Goal: Information Seeking & Learning: Learn about a topic

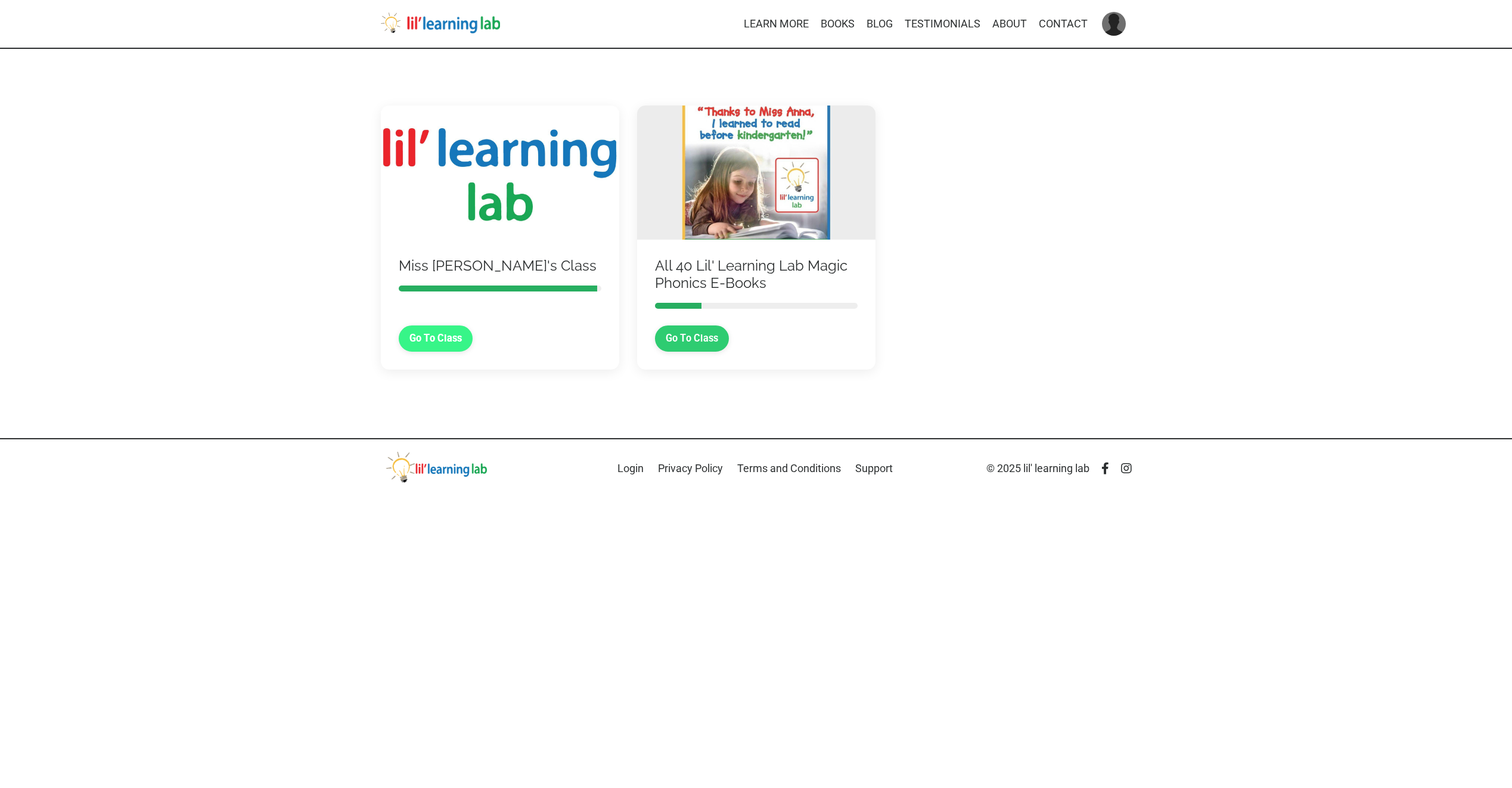
click at [422, 341] on link "Go To Class" at bounding box center [436, 338] width 75 height 26
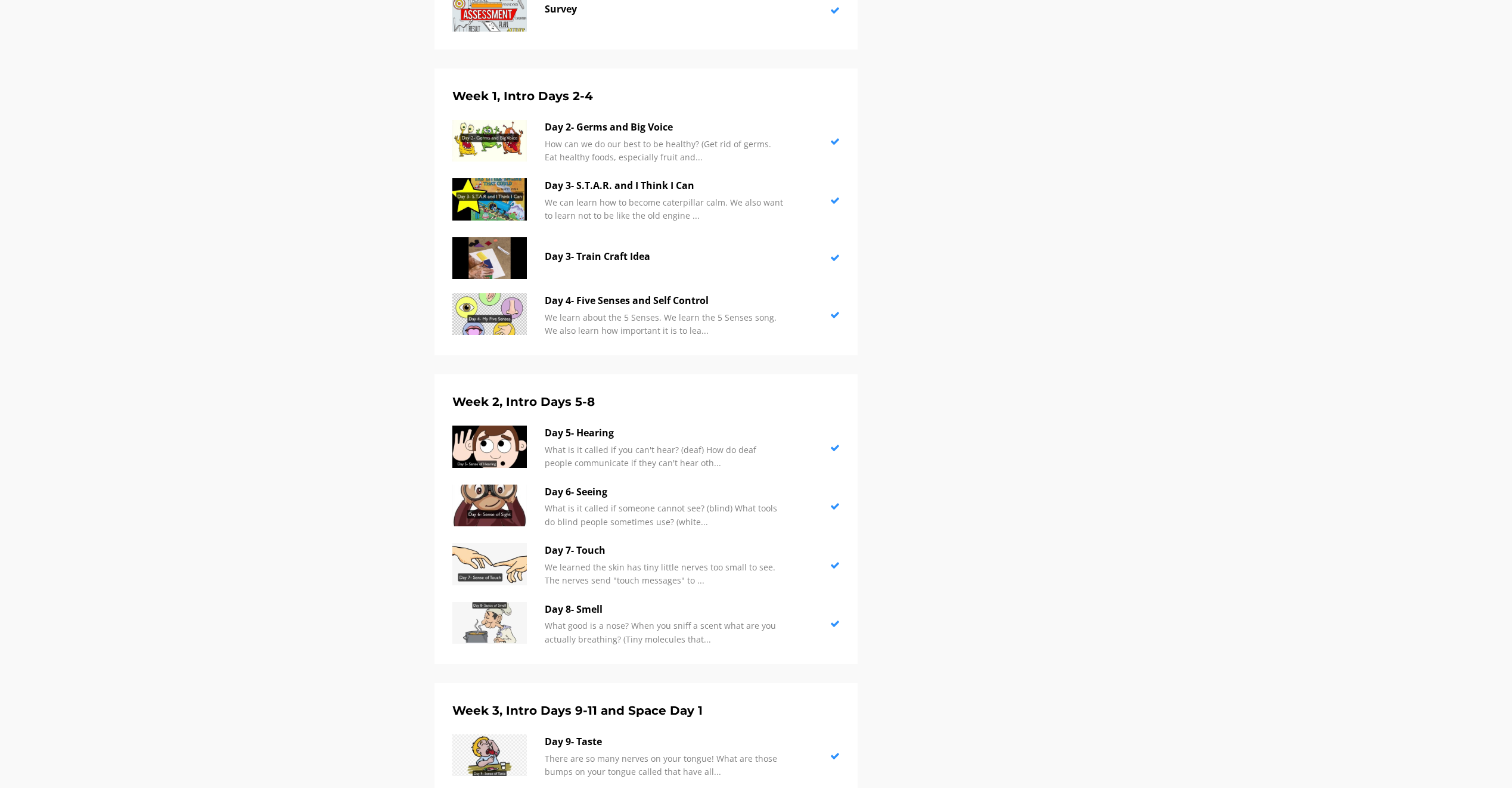
scroll to position [715, 0]
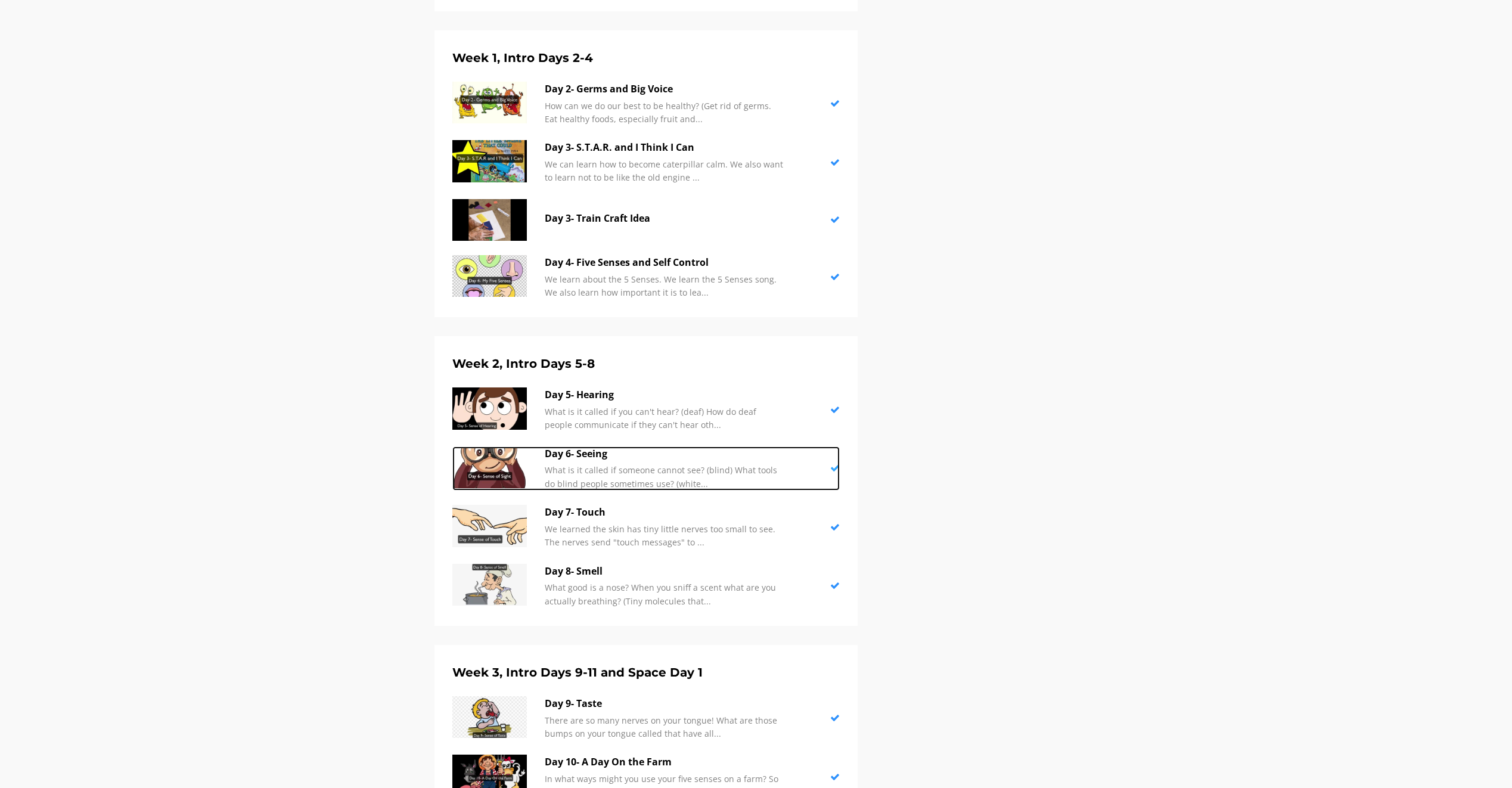
click at [509, 474] on img at bounding box center [489, 468] width 75 height 42
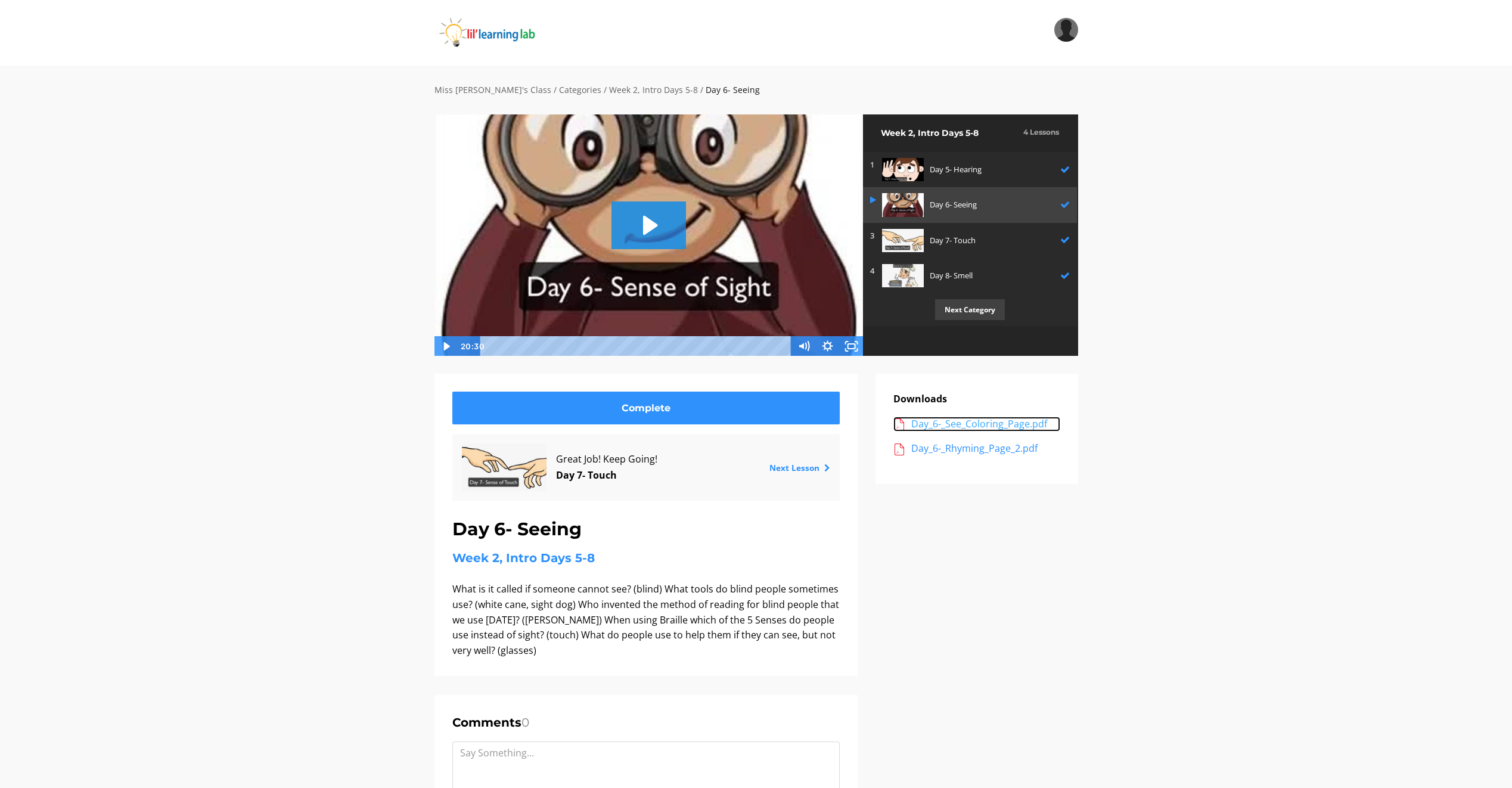
click at [959, 423] on div "Day_6-_See_Coloring_Page.pdf" at bounding box center [986, 424] width 149 height 15
click at [966, 452] on div "Day_6-_Rhyming_Page_2.pdf" at bounding box center [986, 448] width 149 height 15
drag, startPoint x: 845, startPoint y: 341, endPoint x: 847, endPoint y: 385, distance: 44.0
click at [845, 341] on icon "Fullscreen" at bounding box center [852, 346] width 23 height 20
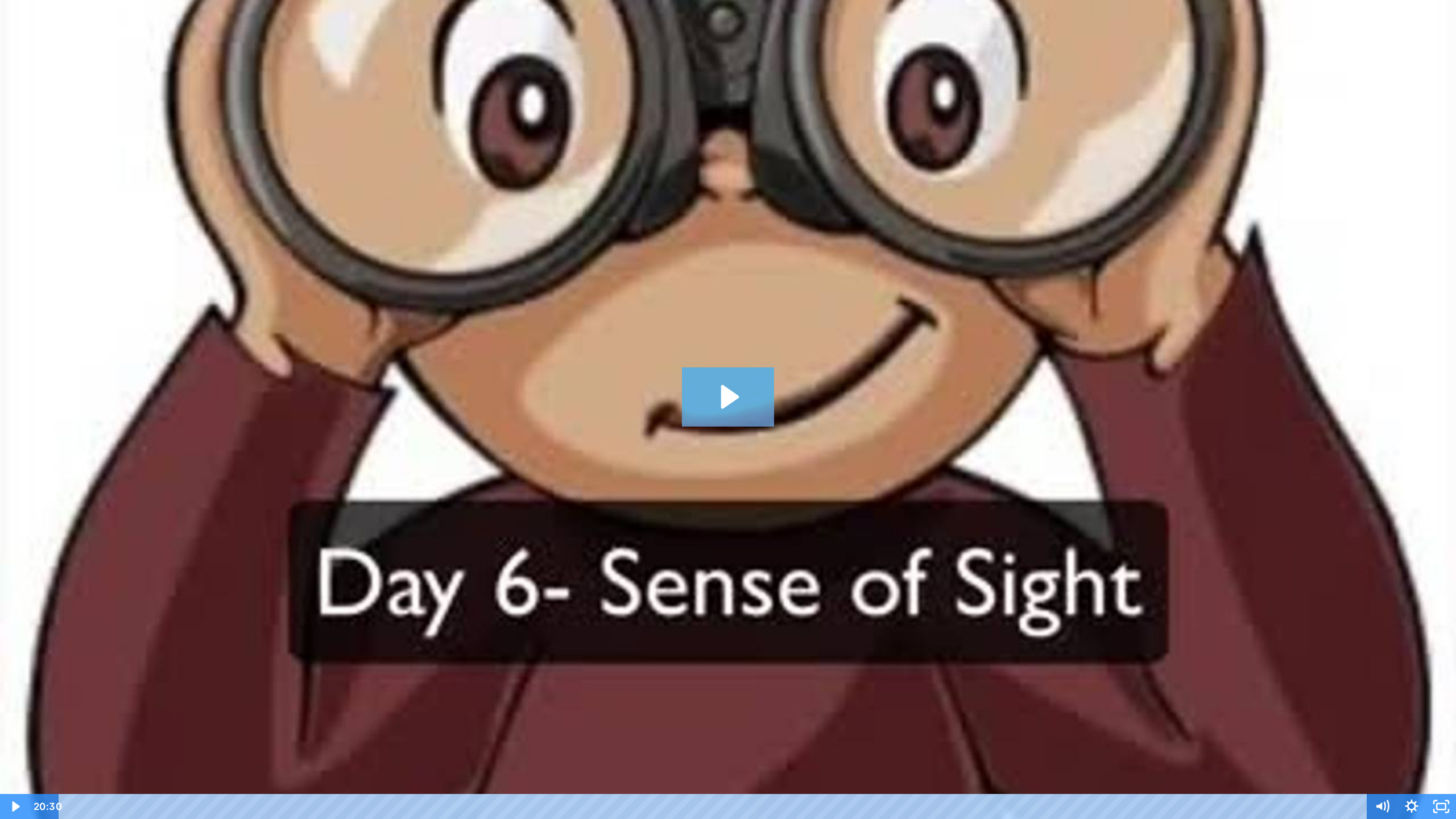
click at [738, 406] on icon "Play Video: sites/2147505858/video/G0O7wzMsTLWQjNuiVIvW_Day_6-_Sense_of_Sight.m…" at bounding box center [728, 397] width 93 height 59
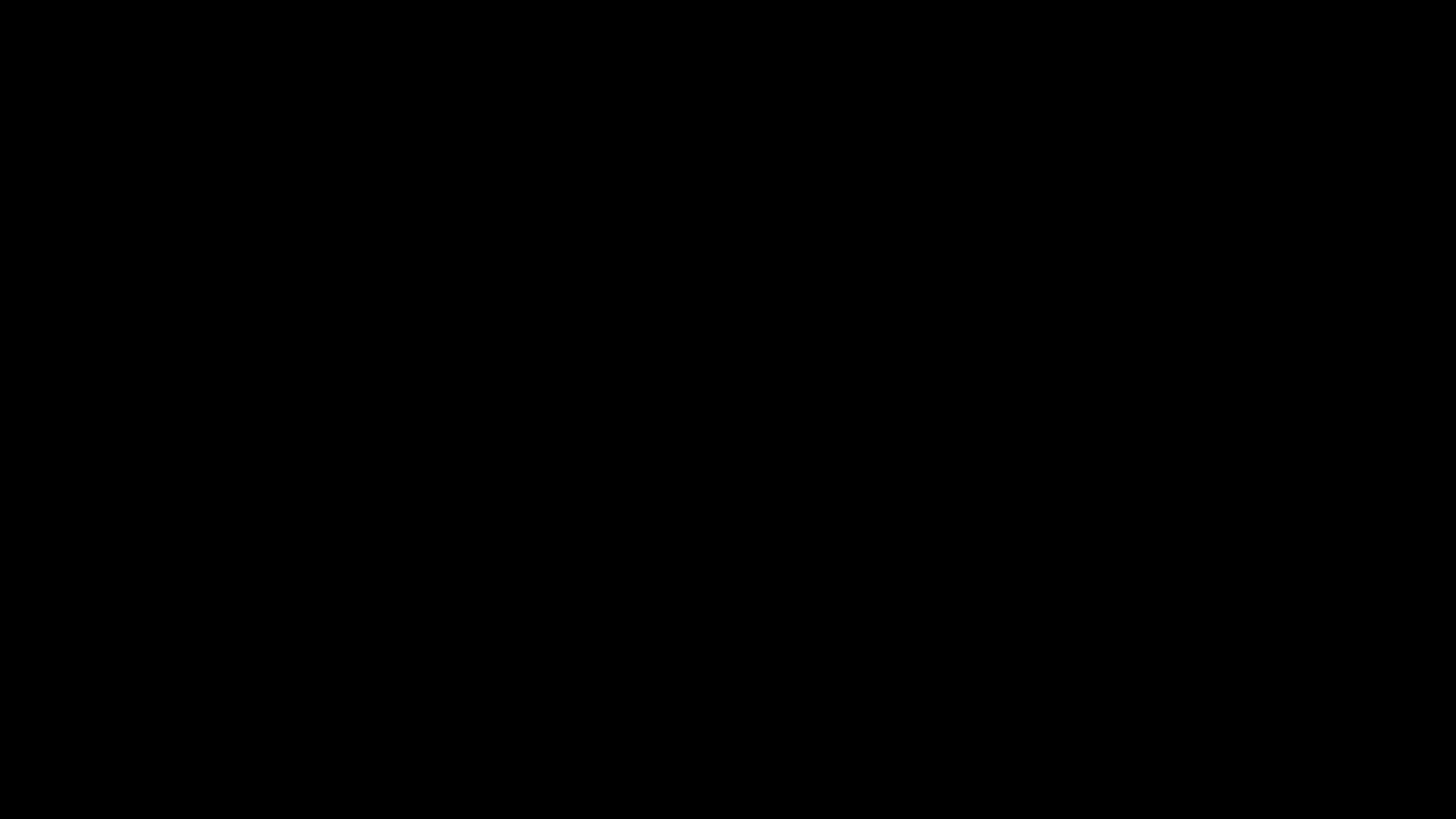
click at [0, 0] on button "Pause: sites/2147505858/video/G0O7wzMsTLWQjNuiVIvW_Day_6-_Sense_of_Sight.mp4" at bounding box center [0, 0] width 1 height 1
click at [0, 0] on button "Play Video: sites/2147505858/video/G0O7wzMsTLWQjNuiVIvW_Day_6-_Sense_of_Sight.m…" at bounding box center [0, 0] width 1 height 1
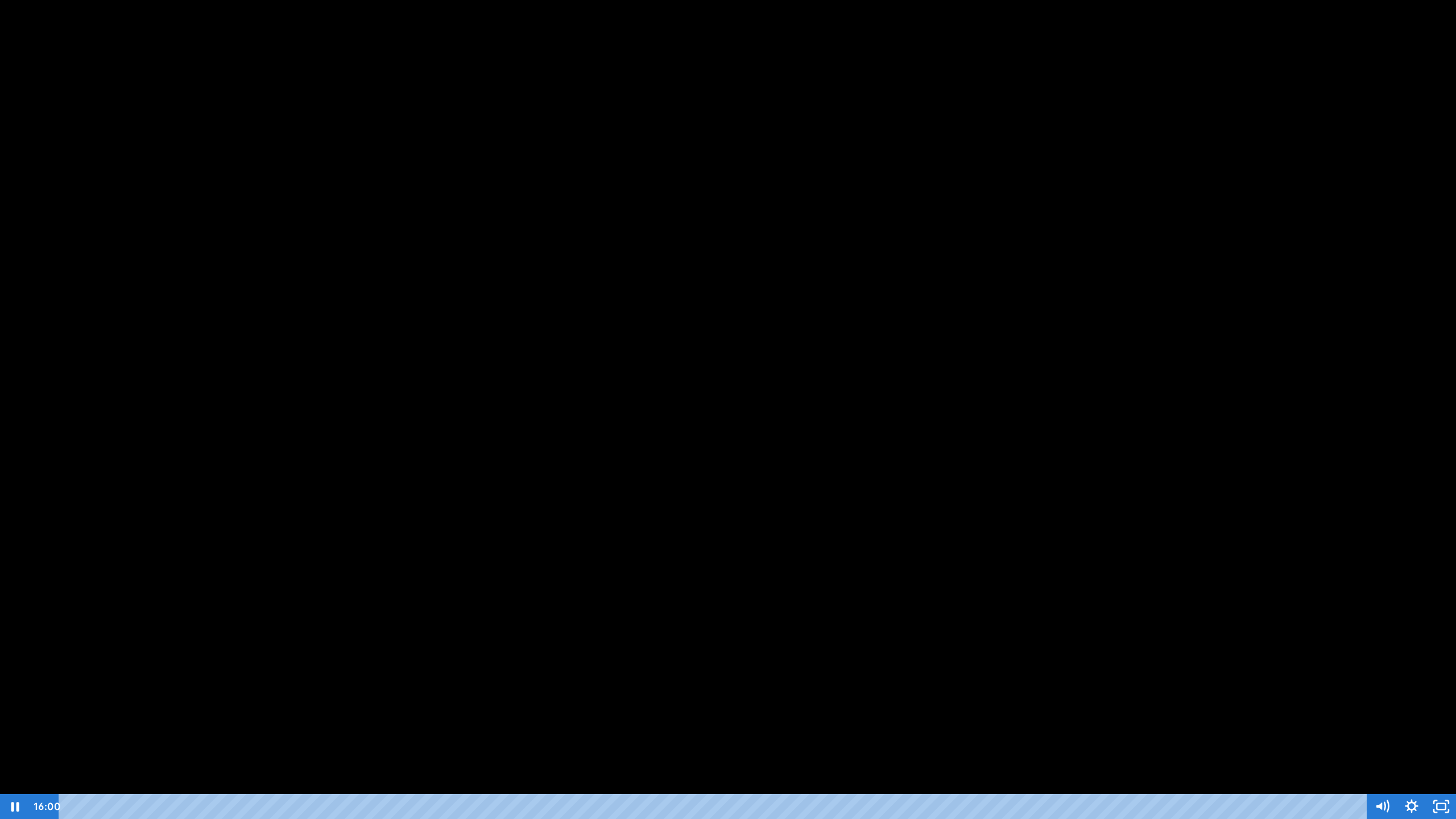
click at [0, 0] on button "Pause: sites/2147505858/video/G0O7wzMsTLWQjNuiVIvW_Day_6-_Sense_of_Sight.mp4" at bounding box center [0, 0] width 1 height 1
click at [0, 0] on button "Play Video: sites/2147505858/video/G0O7wzMsTLWQjNuiVIvW_Day_6-_Sense_of_Sight.m…" at bounding box center [0, 0] width 1 height 1
drag, startPoint x: 521, startPoint y: 0, endPoint x: 521, endPoint y: 17, distance: 17.0
click at [1237, 673] on div at bounding box center [728, 410] width 1456 height 819
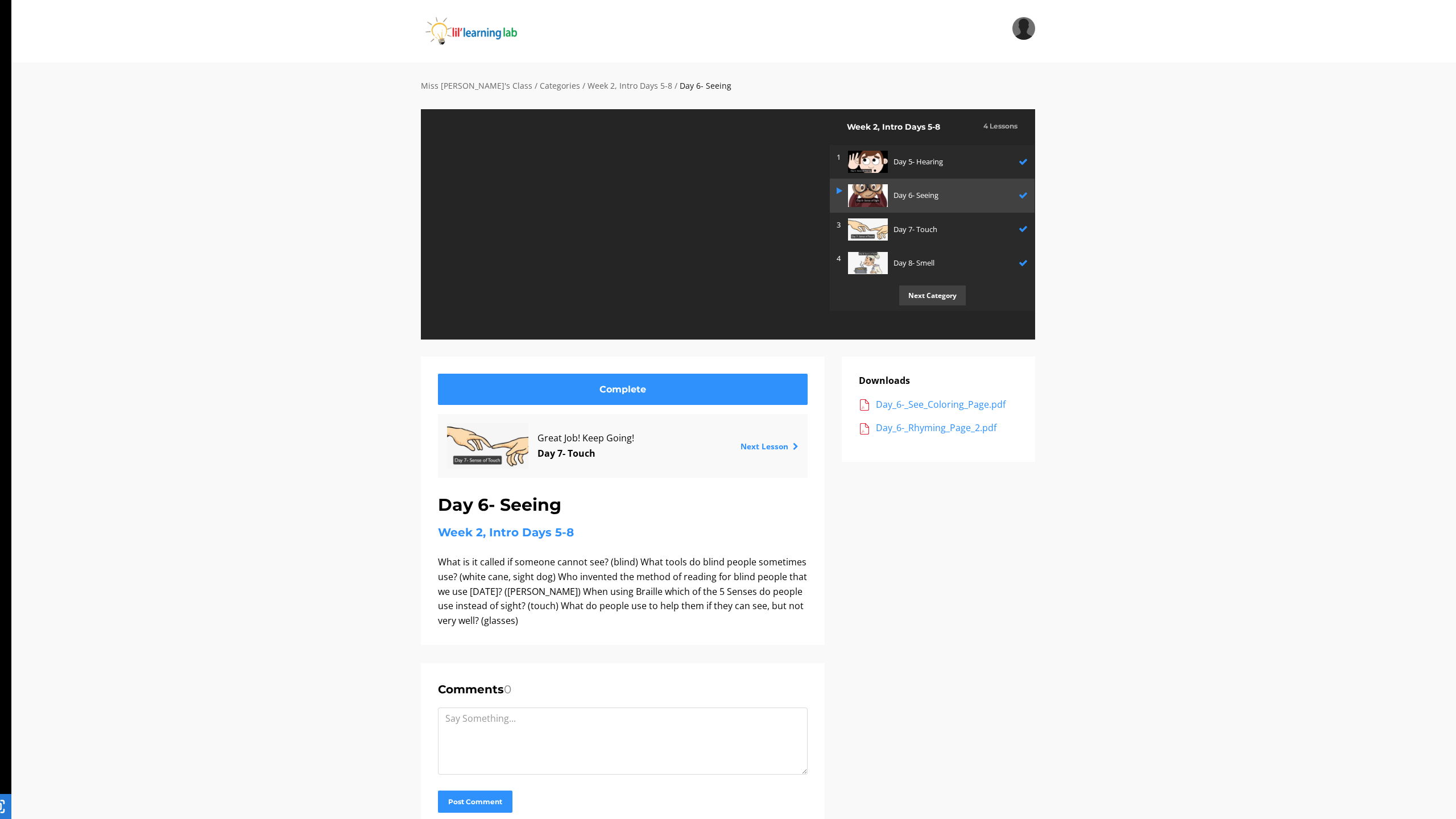
click at [1207, 609] on div "Click for sound @keyframes VOLUME_SMALL_WAVE_FLASH { 0% { opacity: 0; } 33% { o…" at bounding box center [728, 410] width 1456 height 819
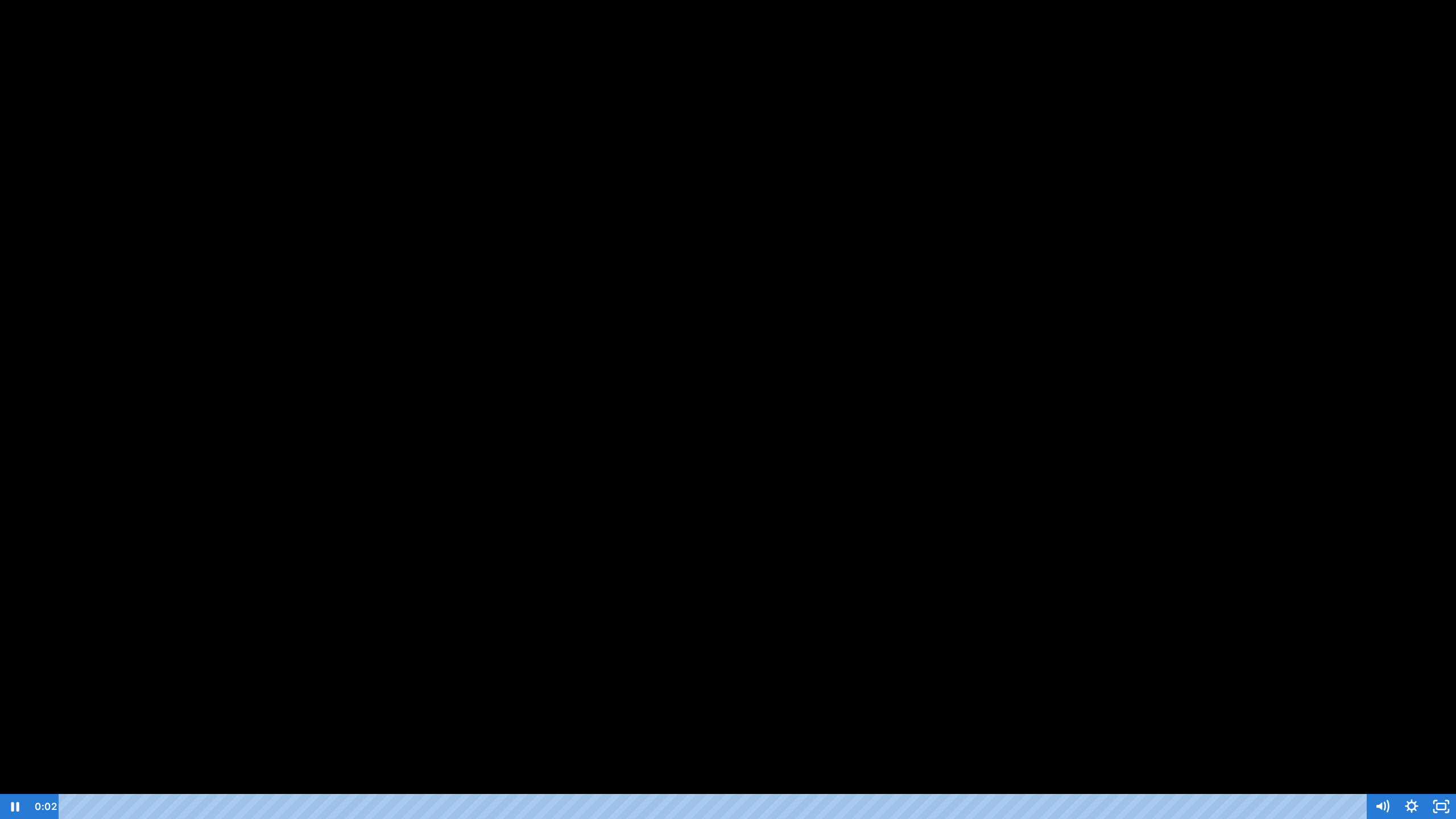
scroll to position [0, 0]
click at [1321, 0] on div at bounding box center [728, 410] width 1456 height 819
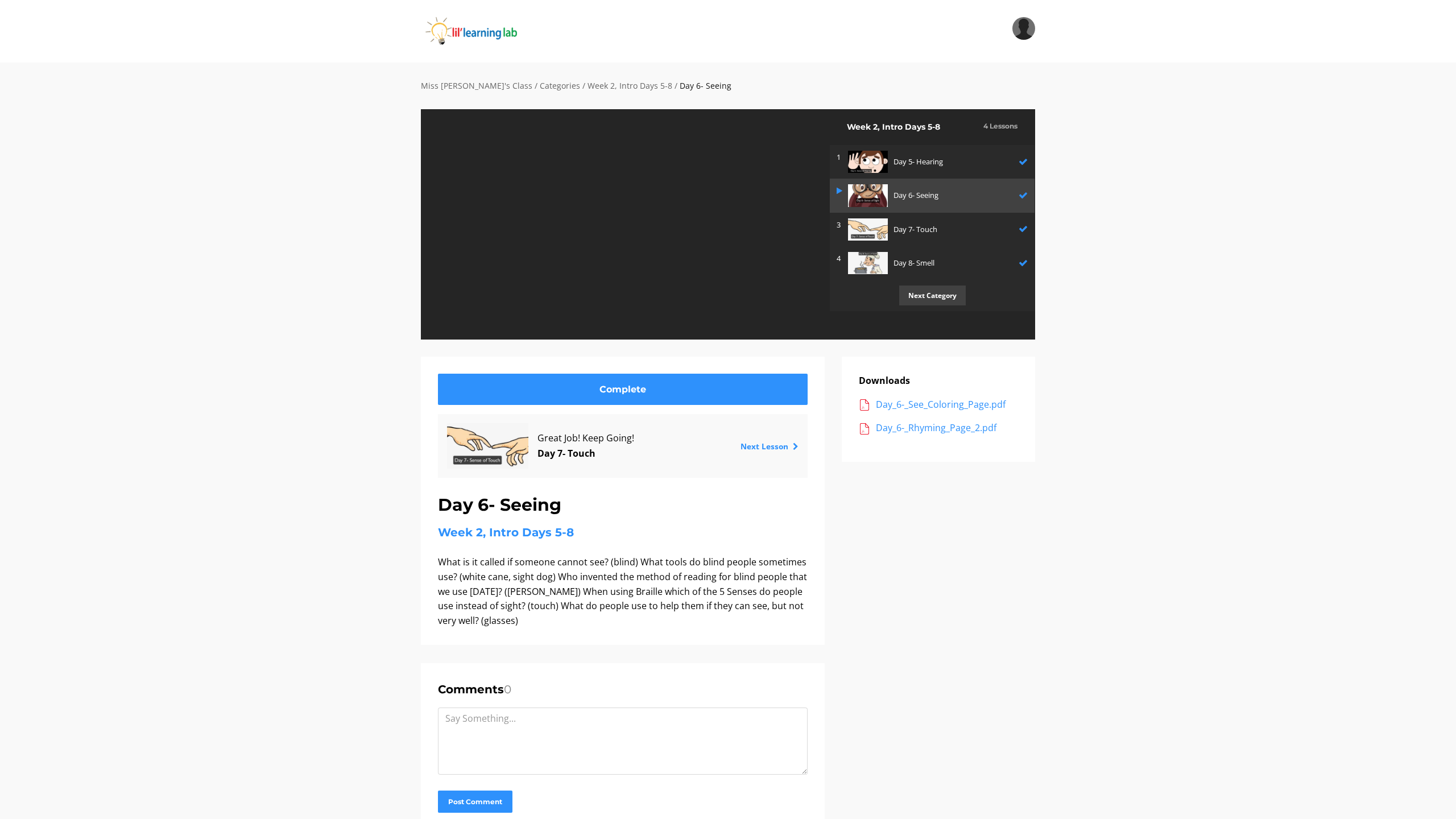
click at [1321, 0] on div "Click for sound @keyframes VOLUME_SMALL_WAVE_FLASH { 0% { opacity: 0; } 33% { o…" at bounding box center [728, 410] width 1456 height 819
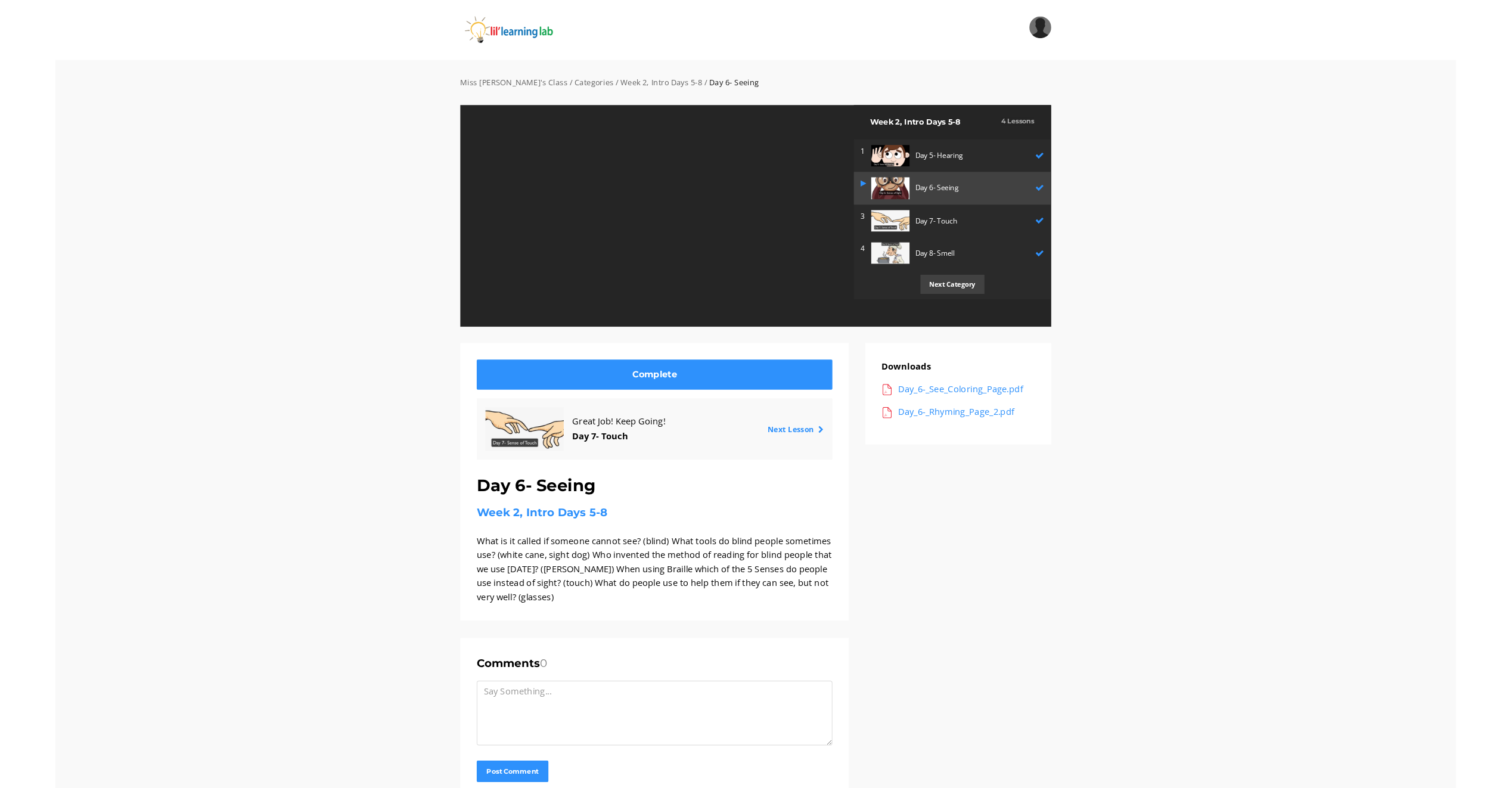
scroll to position [0, 0]
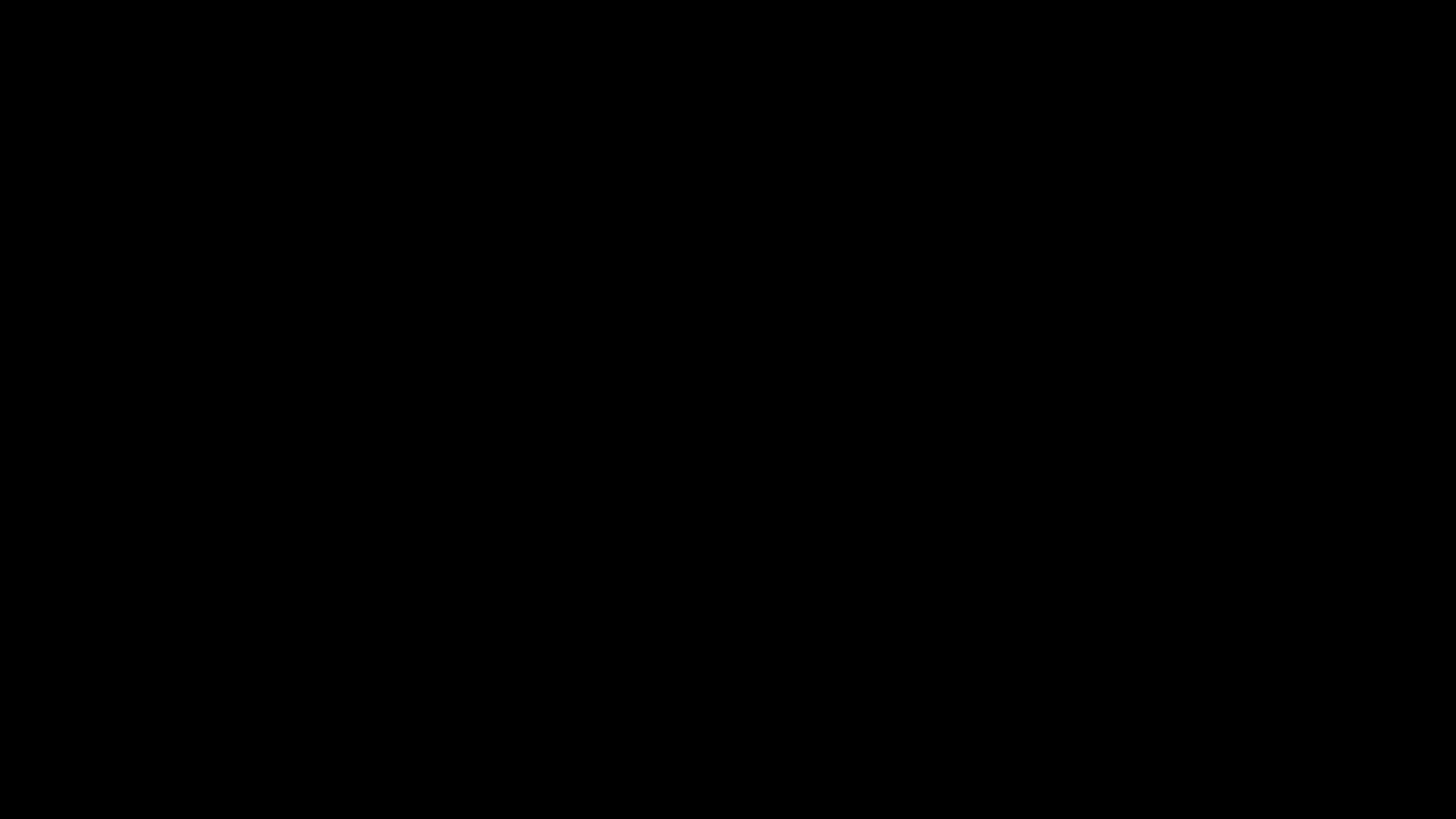
click at [1321, 0] on div at bounding box center [728, 410] width 1456 height 819
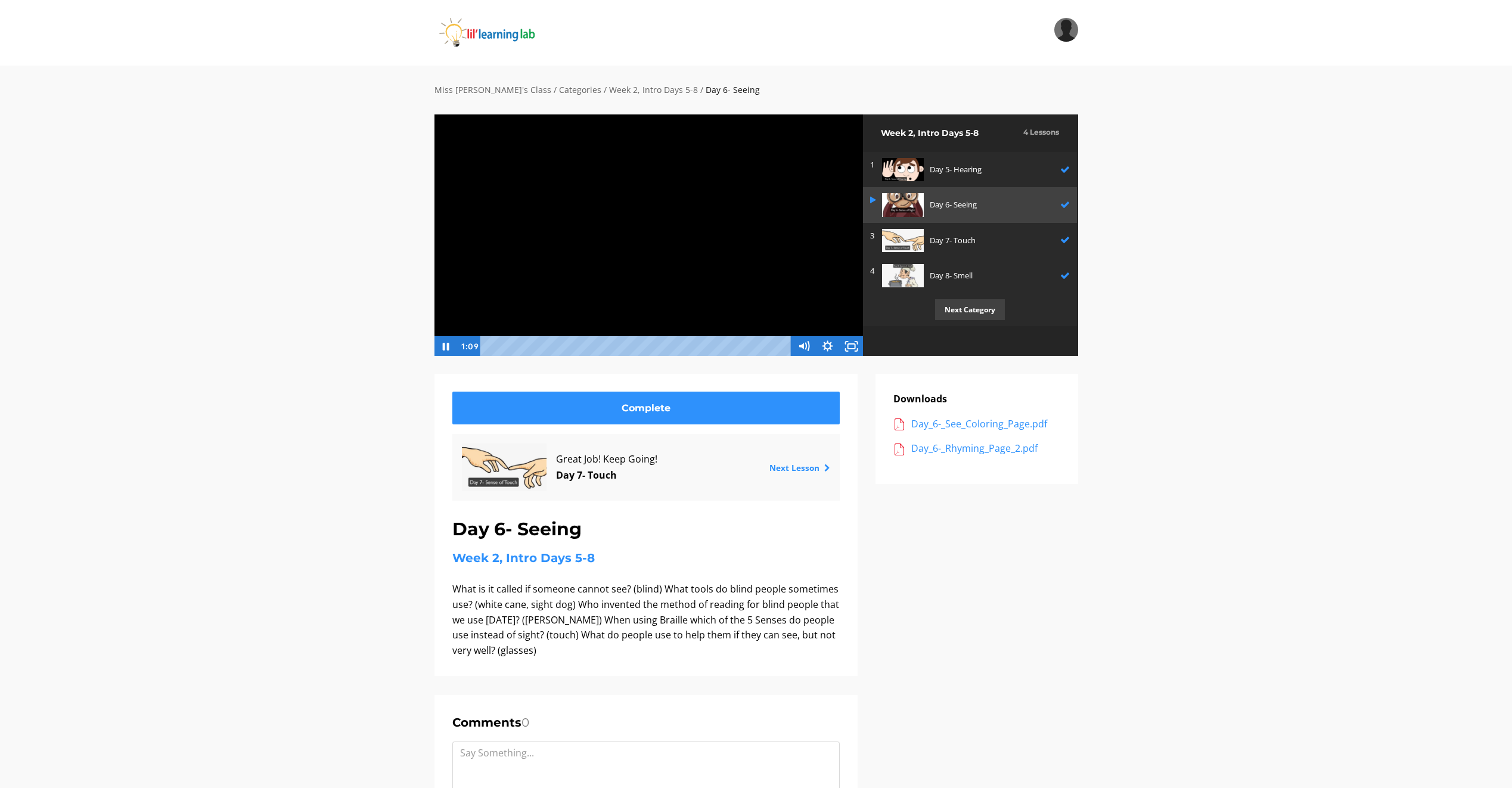
click at [1406, 53] on div "Search My Library Settings Logout" at bounding box center [756, 33] width 1512 height 65
click at [1389, 55] on div "Search My Library Settings Logout Miss Anna's Class / Categories / Week 2, Intr…" at bounding box center [756, 482] width 1512 height 965
click at [902, 232] on img at bounding box center [903, 241] width 42 height 23
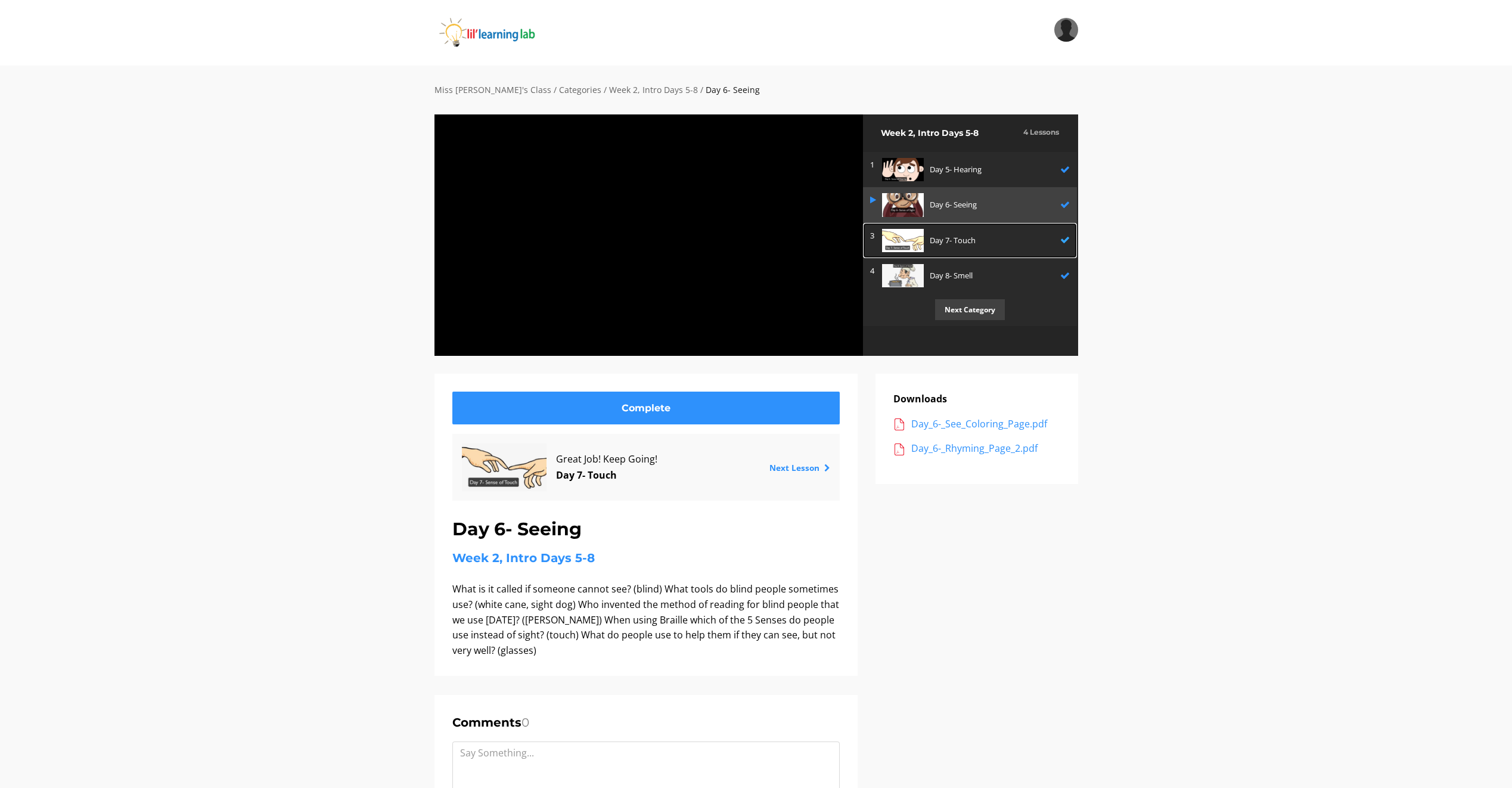
click at [902, 232] on img at bounding box center [903, 241] width 42 height 23
click at [899, 231] on img at bounding box center [903, 241] width 42 height 23
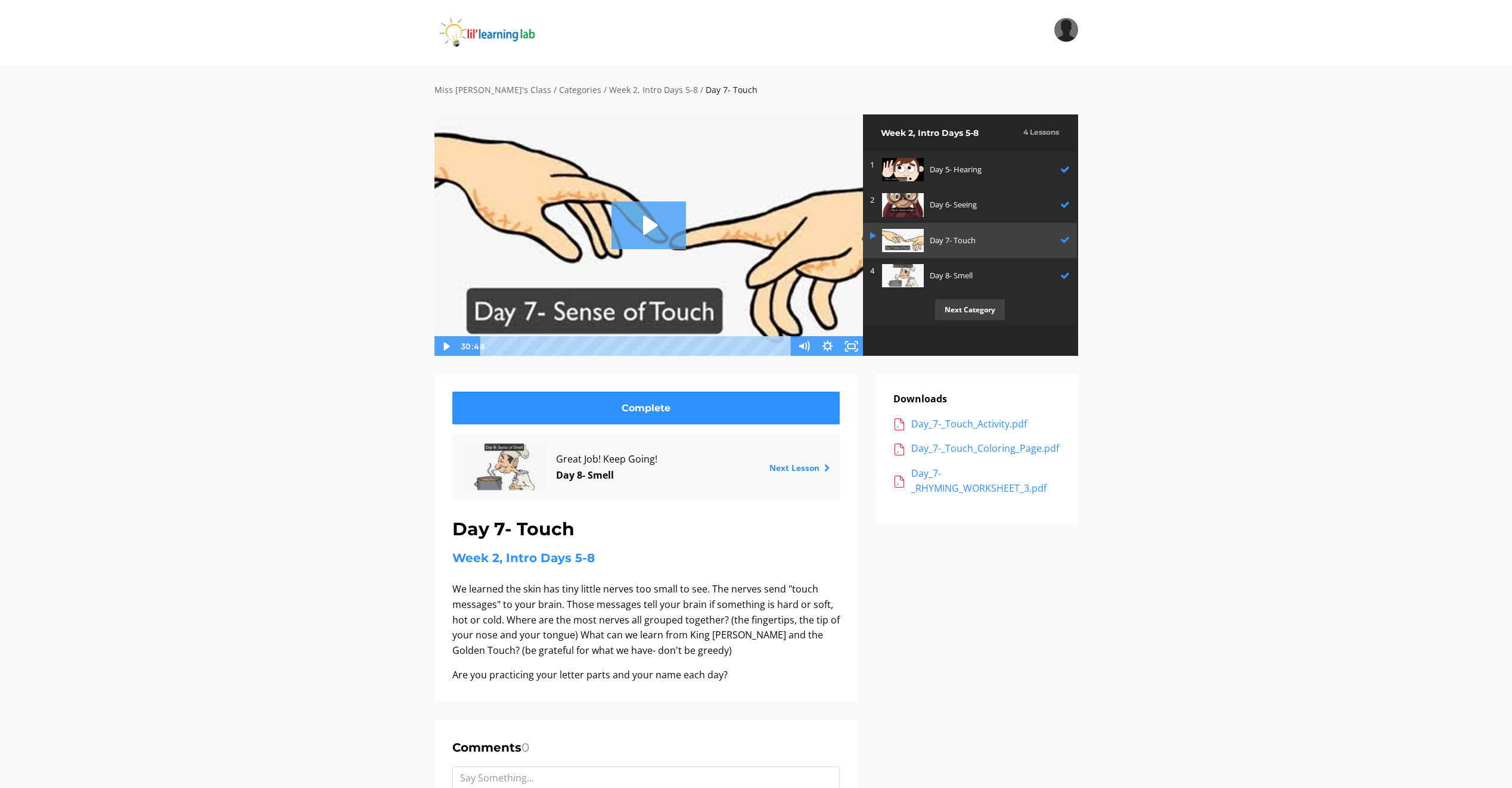
click at [653, 224] on icon "Play Video: sites/2147505858/video/hUFv6Td1QAyvHppmFD1e_Day_7-_Sense_of_Touch.m…" at bounding box center [650, 225] width 14 height 19
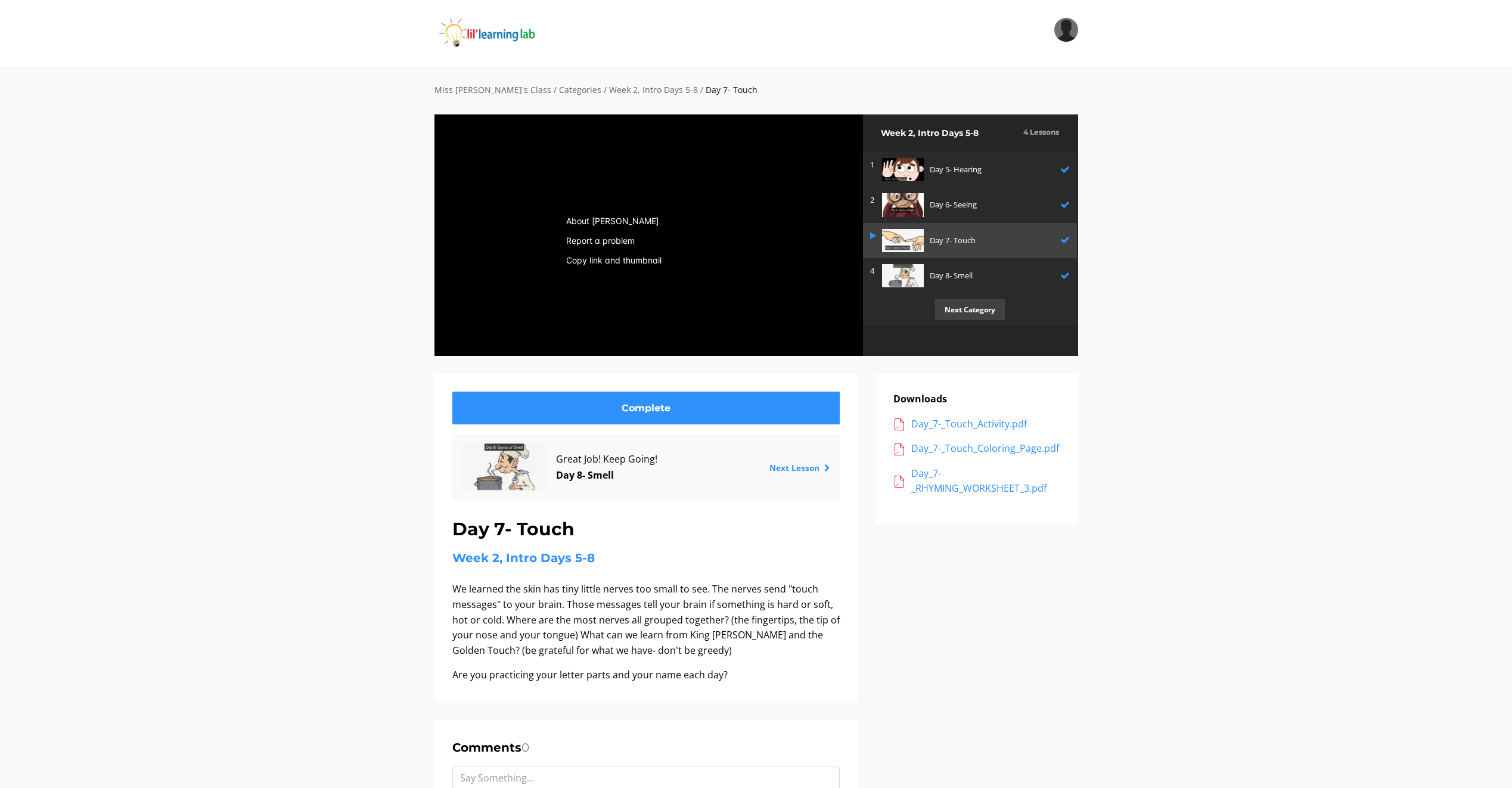
drag, startPoint x: 1419, startPoint y: 562, endPoint x: 1411, endPoint y: 558, distance: 8.9
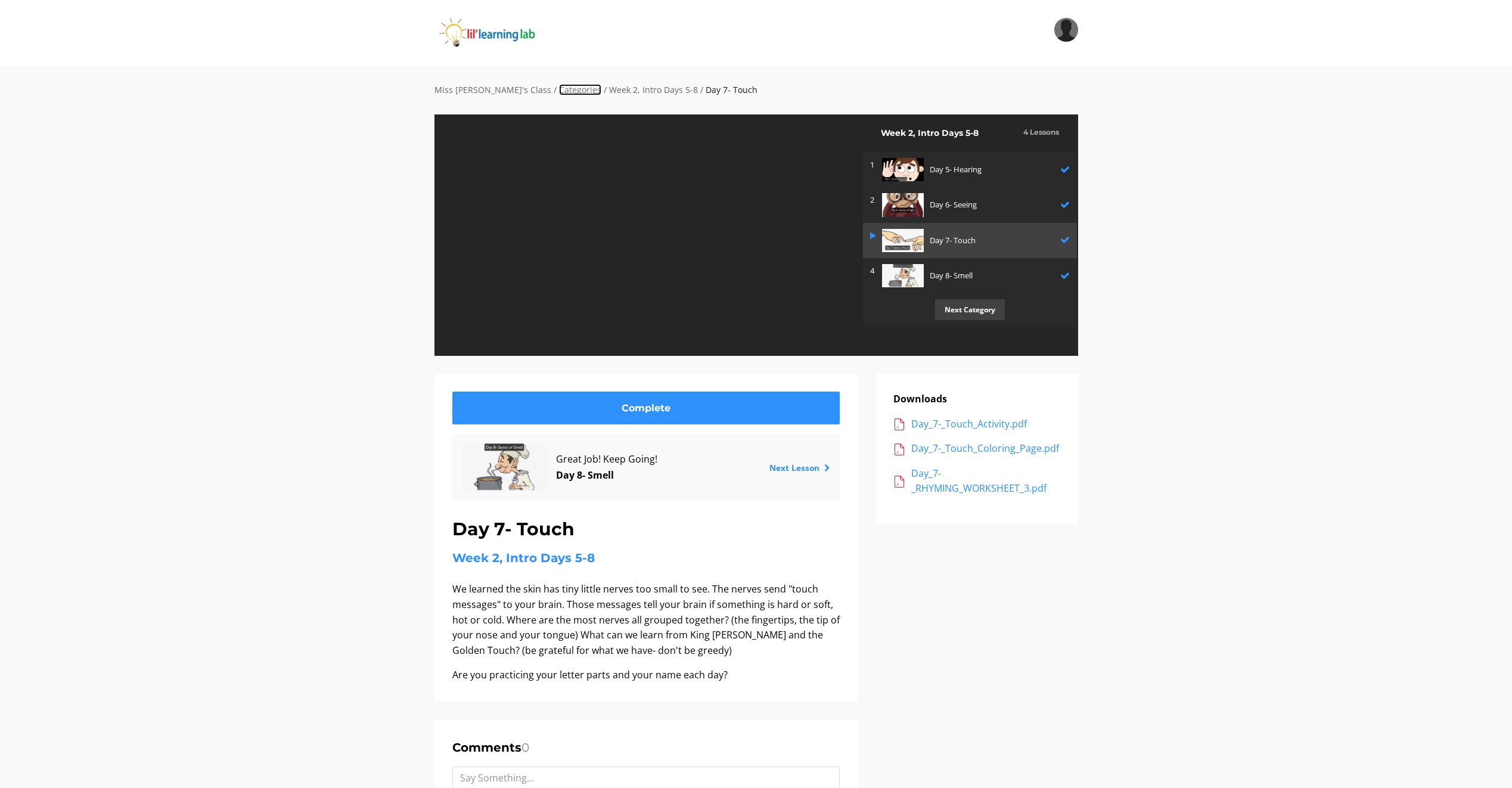
drag, startPoint x: 1411, startPoint y: 558, endPoint x: 534, endPoint y: 92, distance: 993.1
drag, startPoint x: 534, startPoint y: 92, endPoint x: 484, endPoint y: 208, distance: 126.3
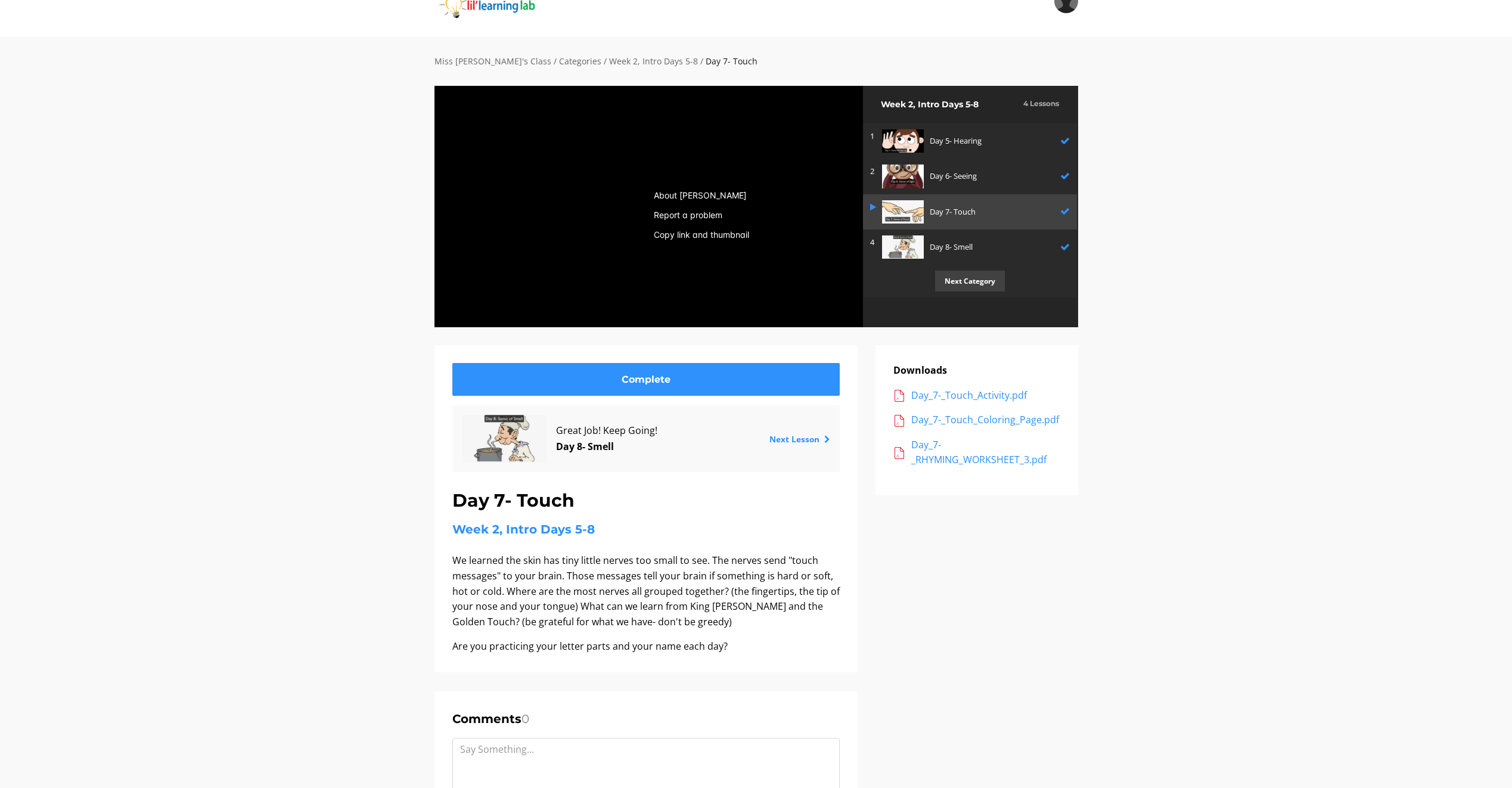
scroll to position [0, 0]
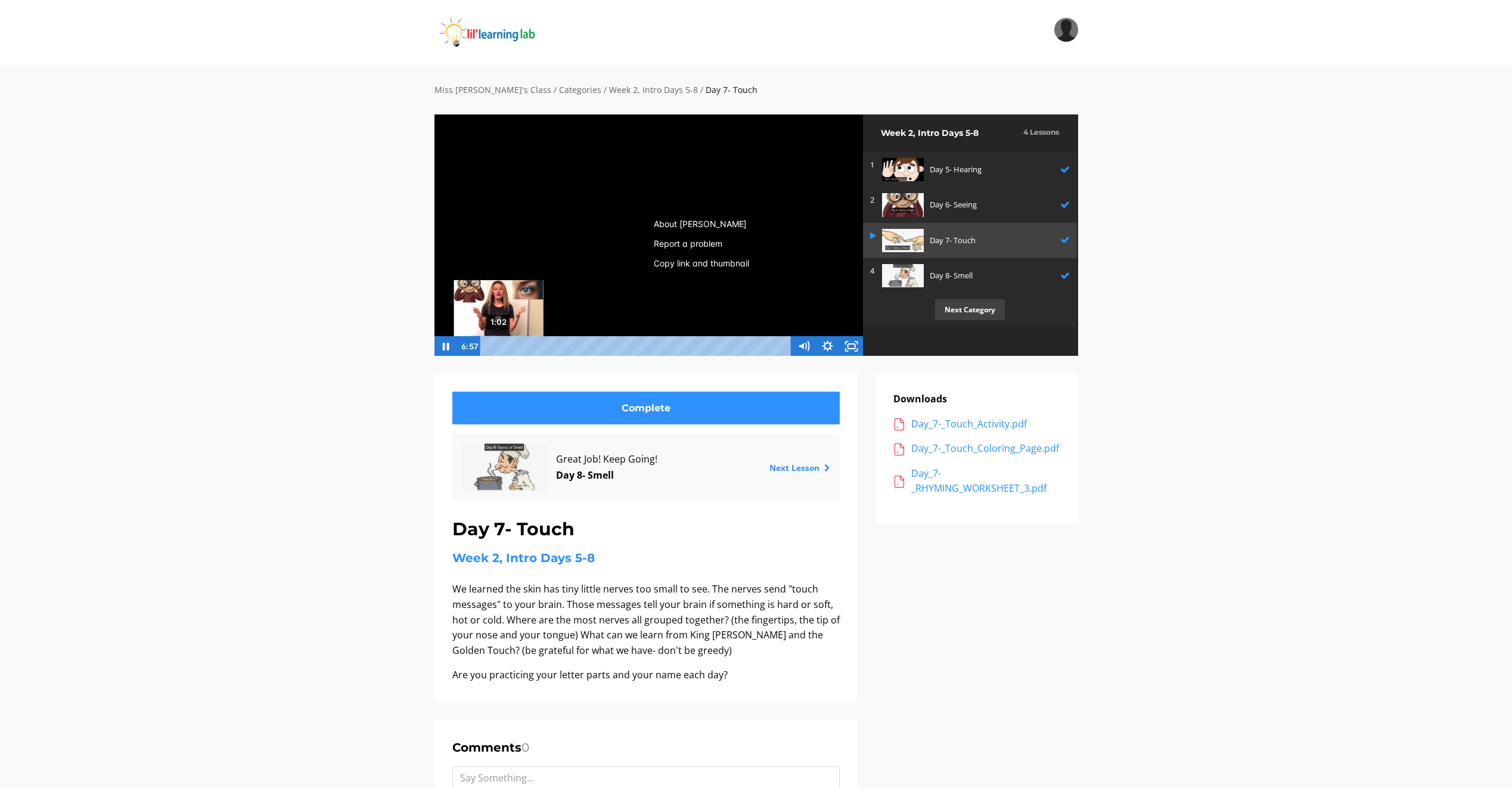
click at [499, 345] on div "1:02" at bounding box center [637, 346] width 298 height 20
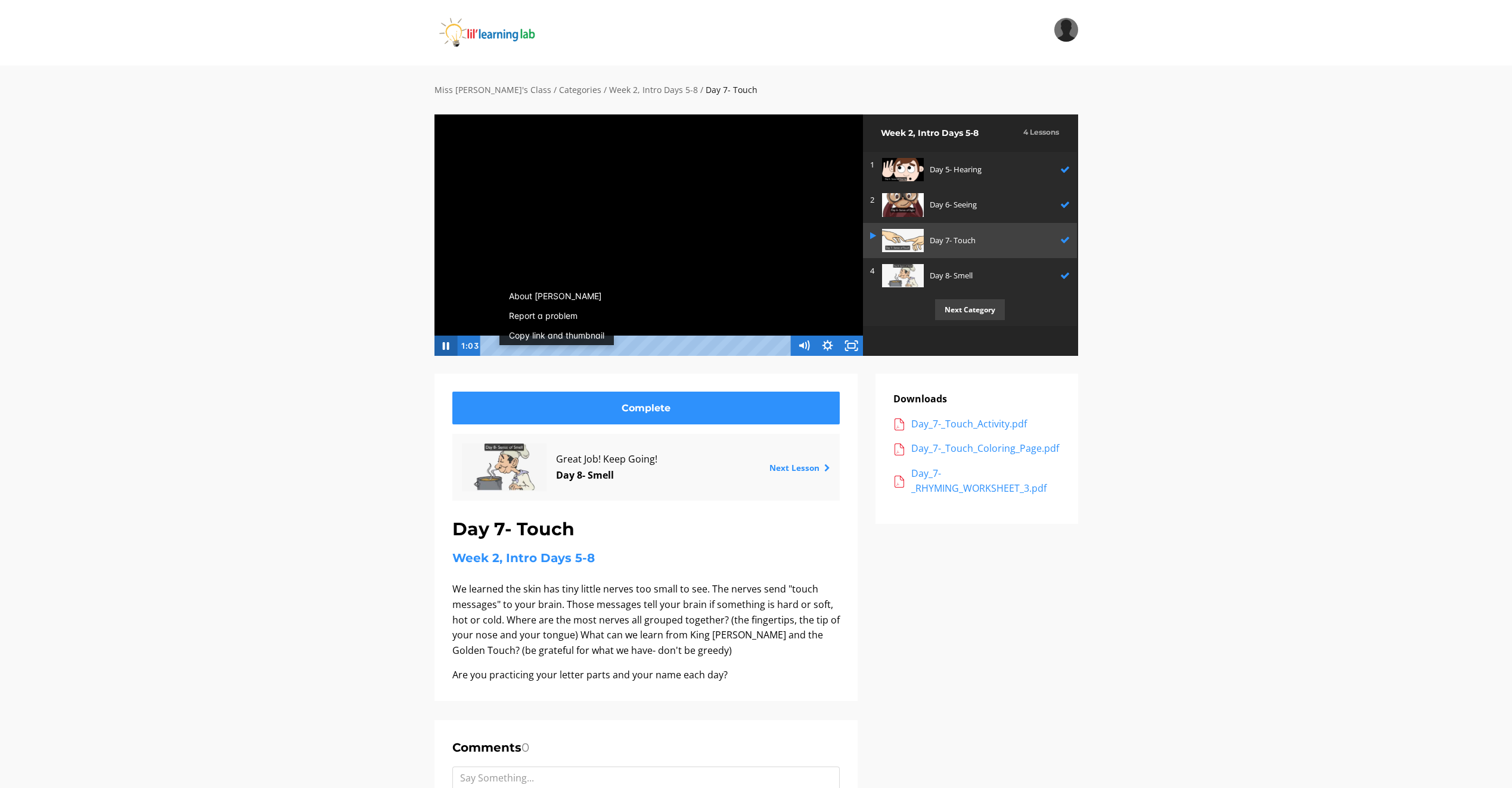
click at [443, 349] on icon "Pause" at bounding box center [445, 345] width 23 height 20
